Goal: Transaction & Acquisition: Purchase product/service

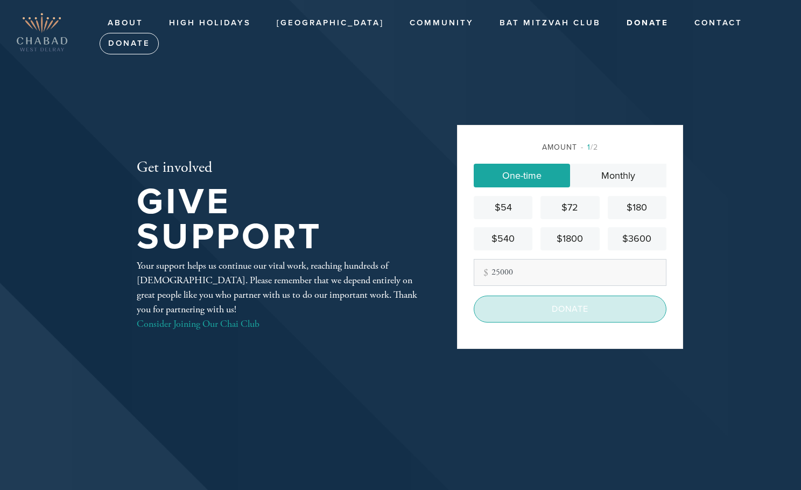
type input "25000"
click at [585, 317] on input "Donate" at bounding box center [570, 309] width 193 height 27
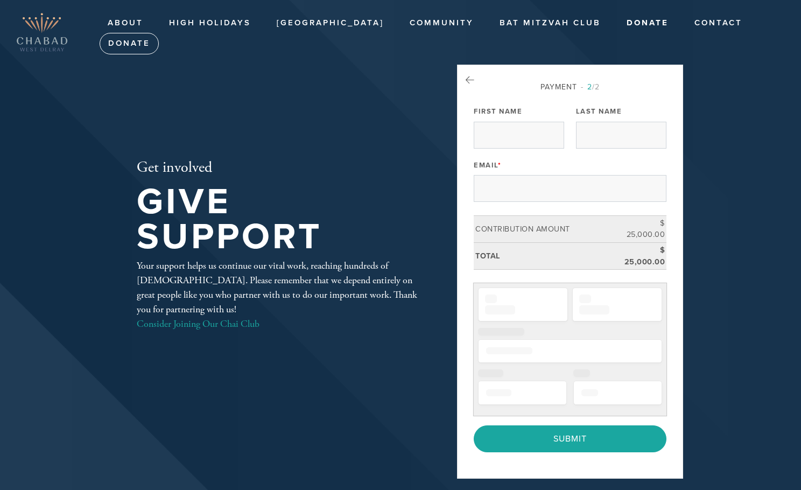
click at [500, 159] on div "Email *" at bounding box center [570, 179] width 193 height 45
click at [504, 139] on input "First Name" at bounding box center [519, 134] width 90 height 27
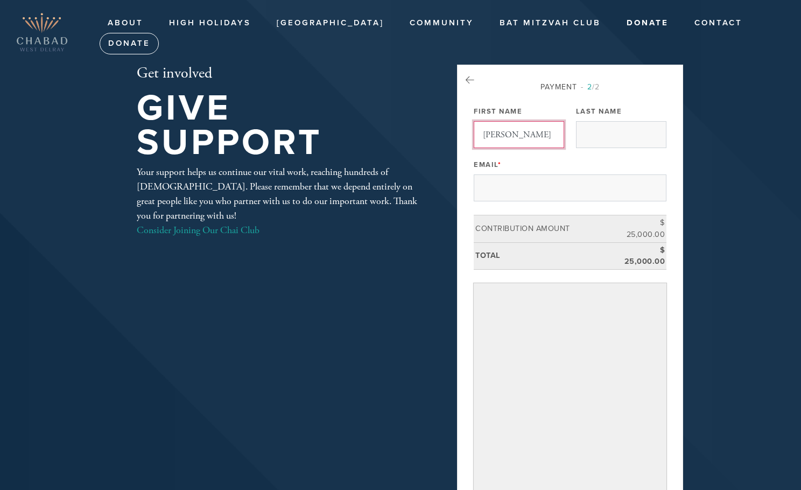
type input "matthew"
type input "maschler"
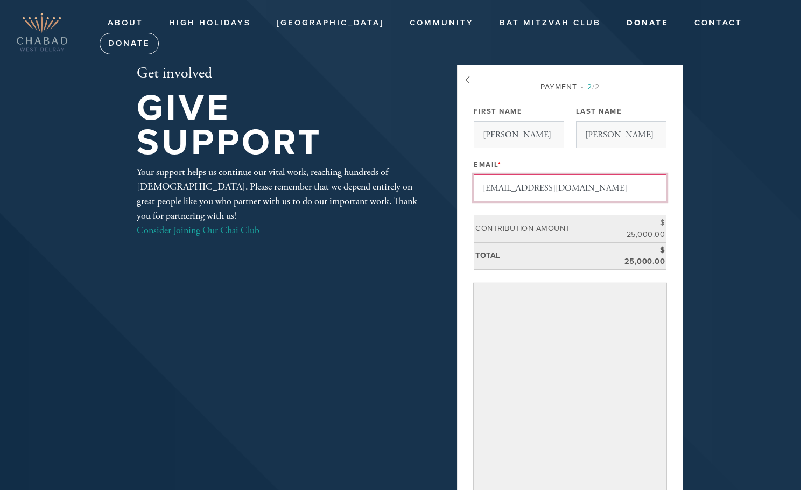
drag, startPoint x: 555, startPoint y: 187, endPoint x: 645, endPoint y: 193, distance: 90.1
click at [645, 193] on input "matt@superdoe.comsuperdoe.com" at bounding box center [570, 187] width 193 height 27
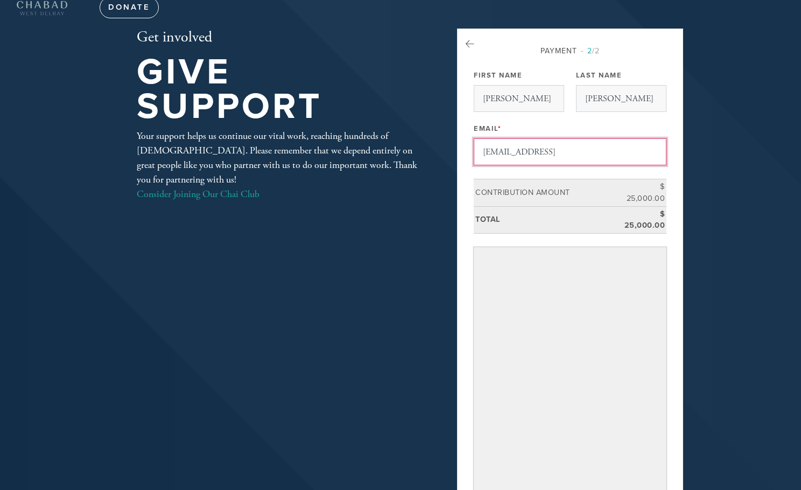
scroll to position [50, 0]
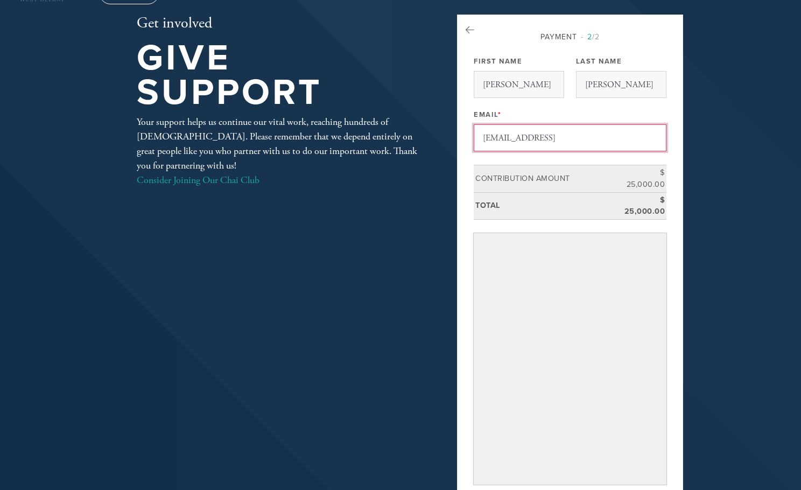
type input "matt@superdoe.coms"
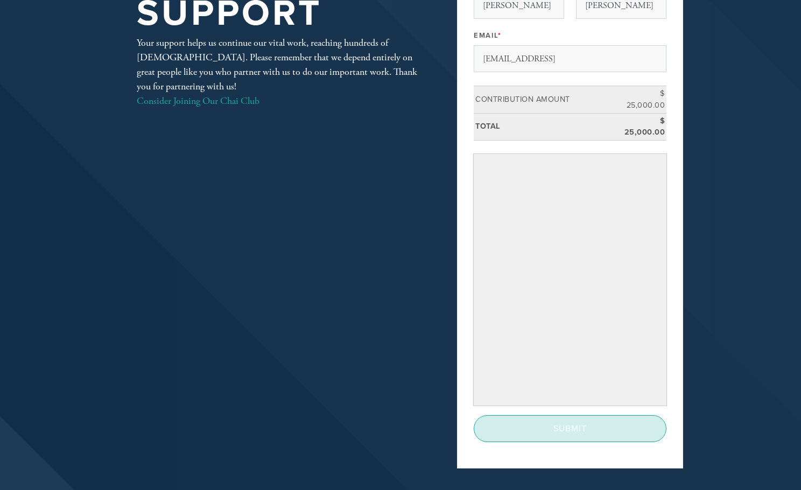
scroll to position [212, 0]
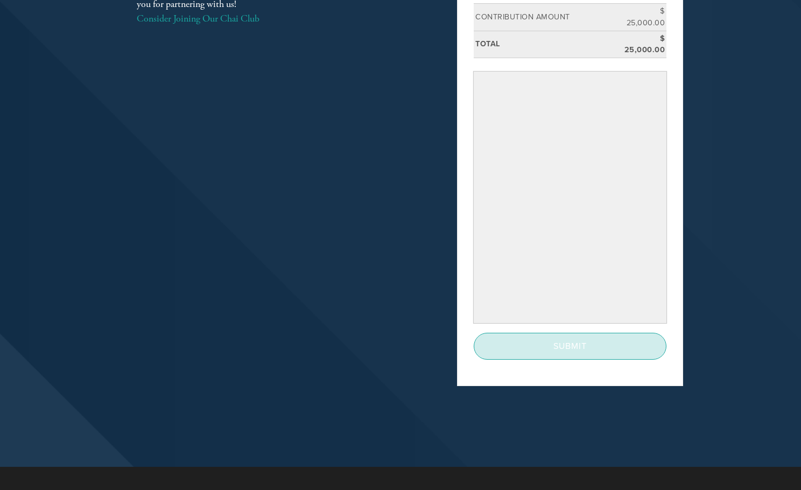
click at [569, 349] on input "Submit" at bounding box center [570, 346] width 193 height 27
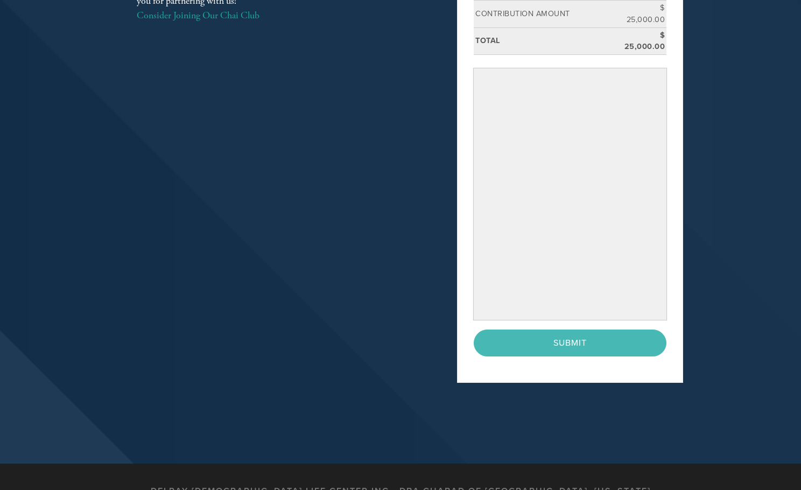
scroll to position [240, 0]
